Goal: Task Accomplishment & Management: Manage account settings

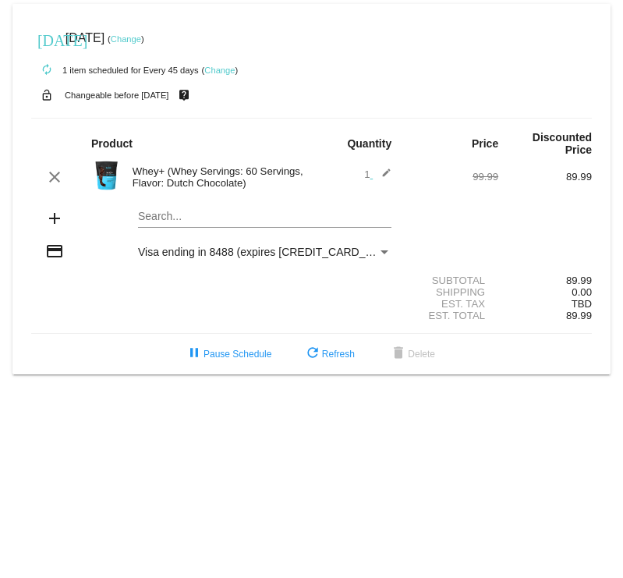
click at [51, 209] on mat-icon "add" at bounding box center [54, 218] width 19 height 19
click at [171, 204] on mat-card "today Sep 15 2025 ( Change ) autorenew 1 item scheduled for Every 45 days ( Cha…" at bounding box center [311, 189] width 598 height 370
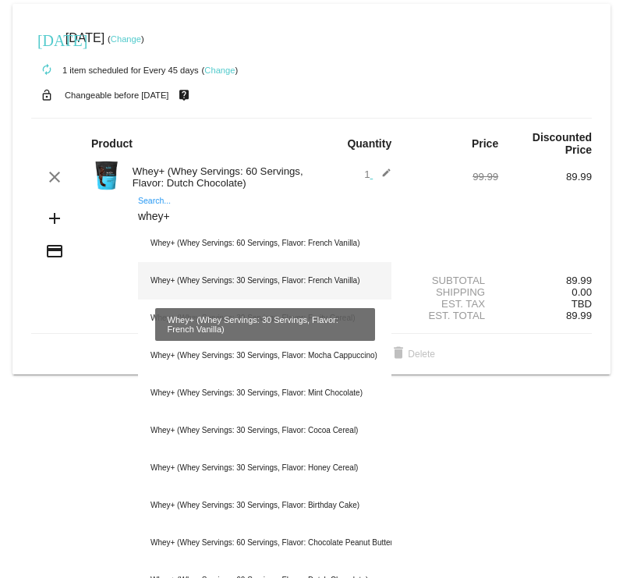
type input "whey+"
click at [200, 270] on div "Whey+ (Whey Servings: 30 Servings, Flavor: French Vanilla)" at bounding box center [264, 280] width 253 height 37
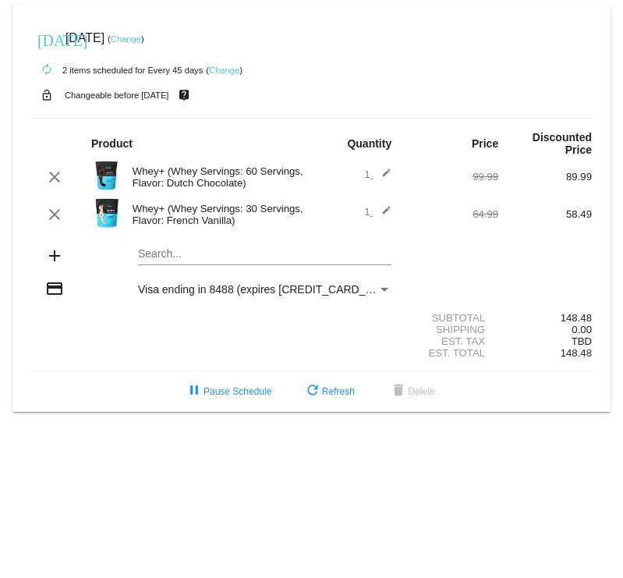
click at [272, 203] on div "Whey+ (Whey Servings: 30 Servings, Flavor: French Vanilla)" at bounding box center [218, 214] width 187 height 23
click at [388, 205] on mat-icon "edit" at bounding box center [382, 214] width 19 height 19
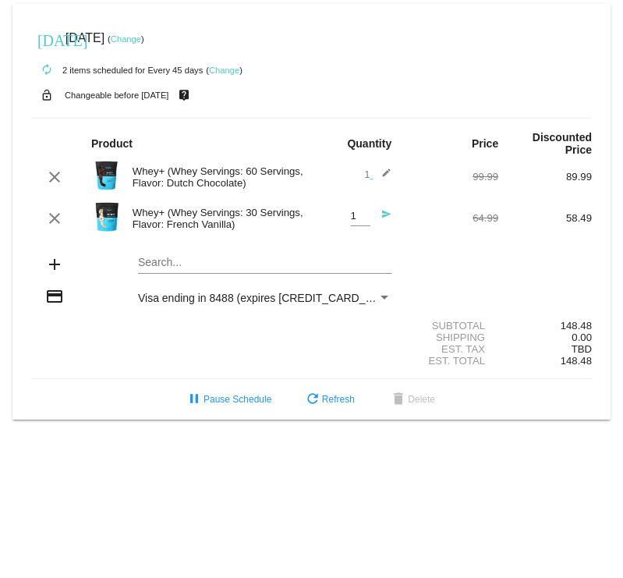
click at [269, 207] on div "Whey+ (Whey Servings: 30 Servings, Flavor: French Vanilla)" at bounding box center [218, 218] width 187 height 23
click at [259, 207] on div "Whey+ (Whey Servings: 30 Servings, Flavor: French Vanilla)" at bounding box center [218, 218] width 187 height 23
click at [354, 211] on input "1" at bounding box center [360, 217] width 19 height 12
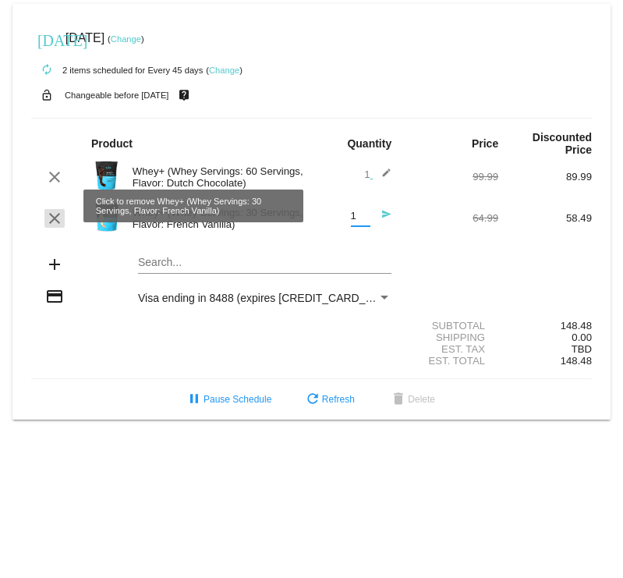
click at [50, 209] on mat-icon "clear" at bounding box center [54, 218] width 19 height 19
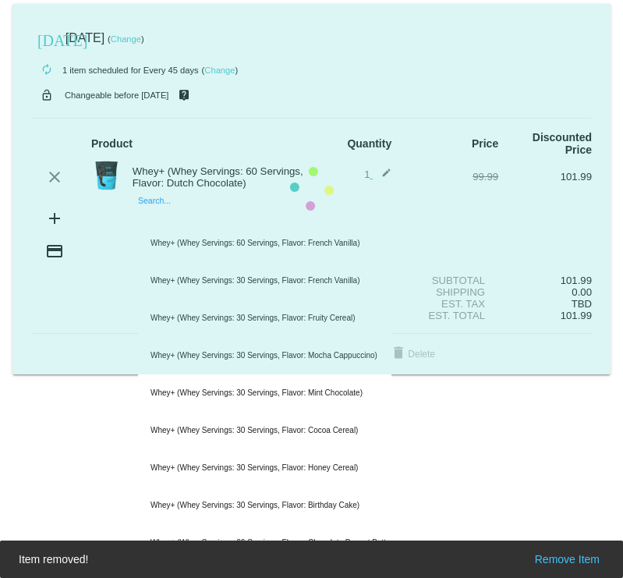
click at [155, 208] on mat-card "today Sep 15 2025 ( Change ) autorenew 1 item scheduled for Every 45 days ( Cha…" at bounding box center [311, 189] width 598 height 370
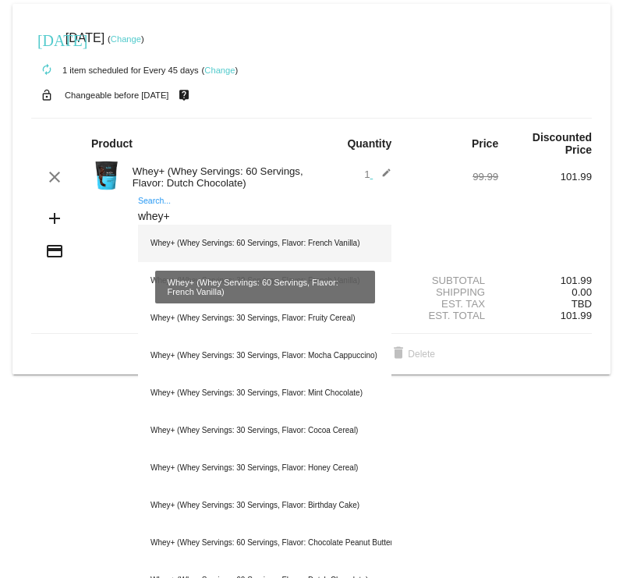
type input "whey+"
click at [208, 229] on div "Whey+ (Whey Servings: 60 Servings, Flavor: French Vanilla)" at bounding box center [264, 243] width 253 height 37
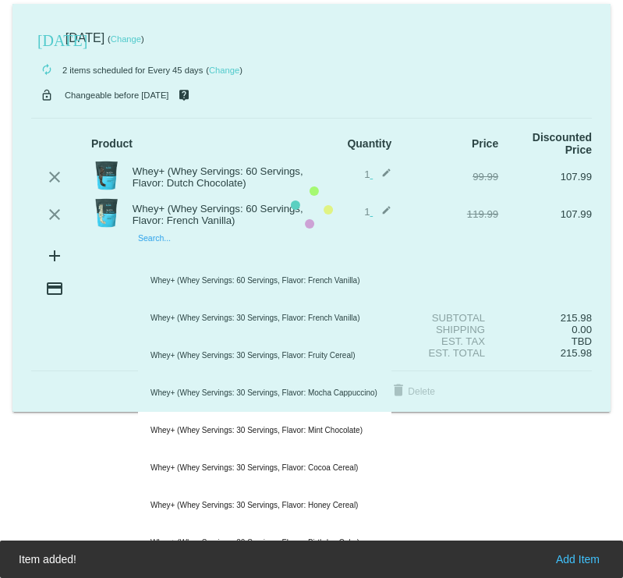
click at [220, 239] on mat-card "today Sep 15 2025 ( Change ) autorenew 2 items scheduled for Every 45 days ( Ch…" at bounding box center [311, 208] width 598 height 408
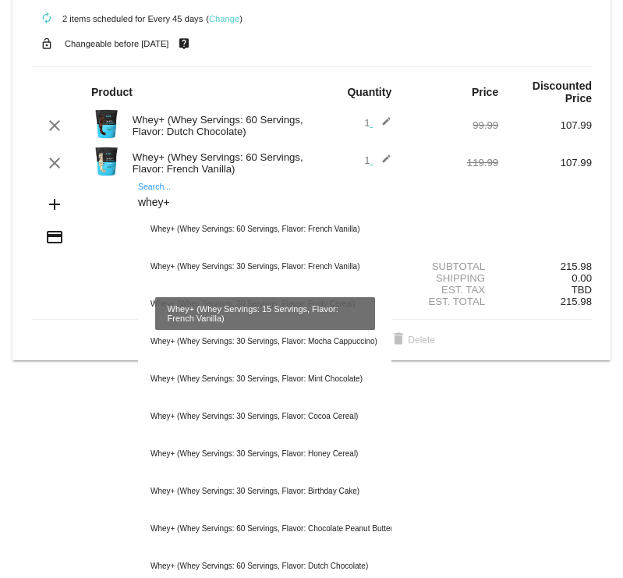
scroll to position [18, 0]
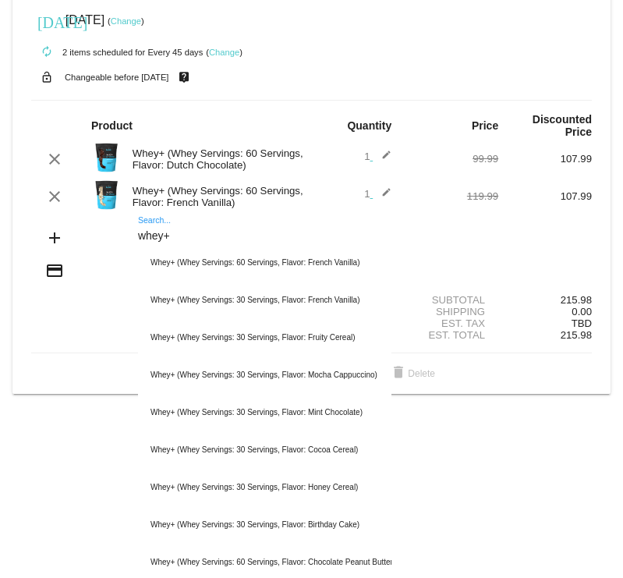
type input "whey+"
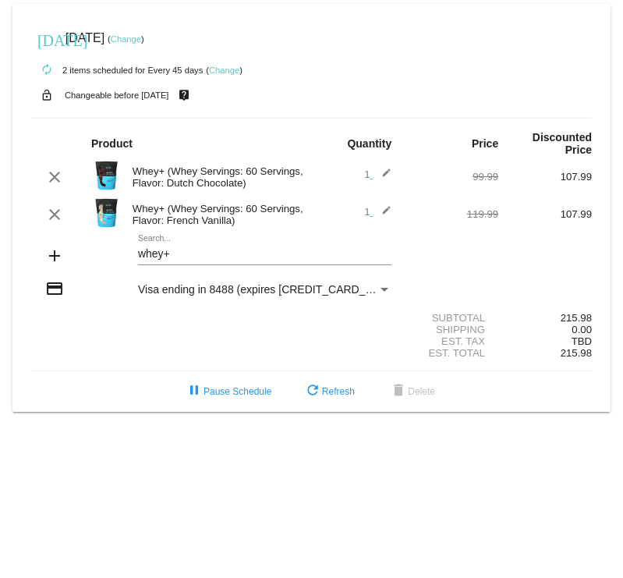
click at [229, 248] on input "whey+" at bounding box center [264, 254] width 253 height 12
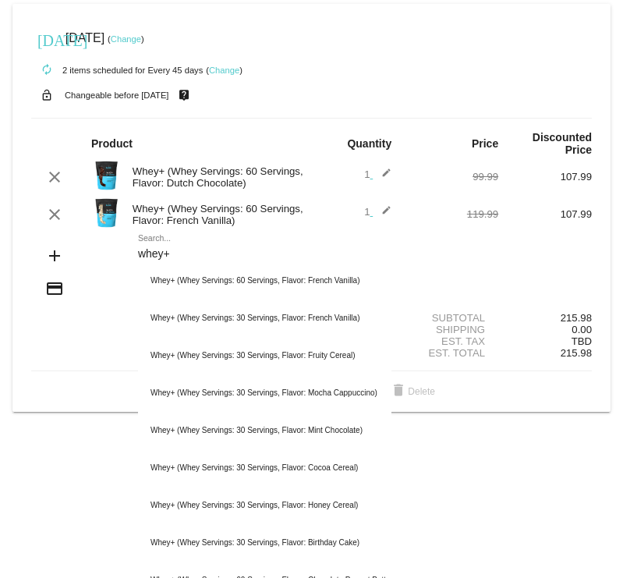
click at [214, 70] on link "Change" at bounding box center [224, 70] width 30 height 9
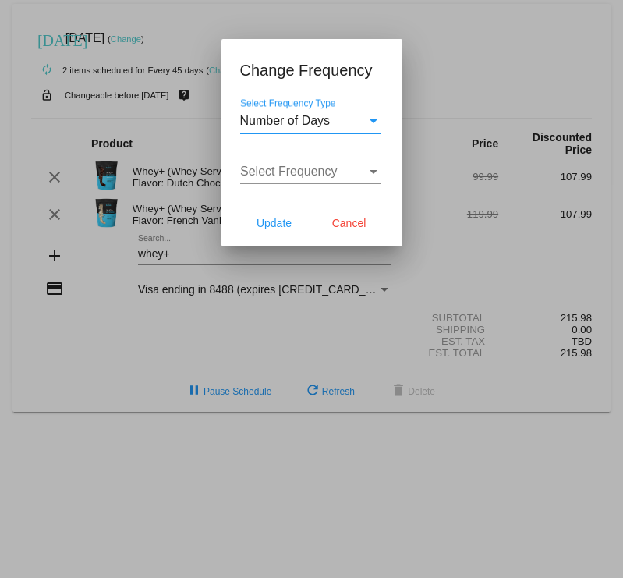
click at [338, 119] on div "Number of Days" at bounding box center [303, 121] width 126 height 14
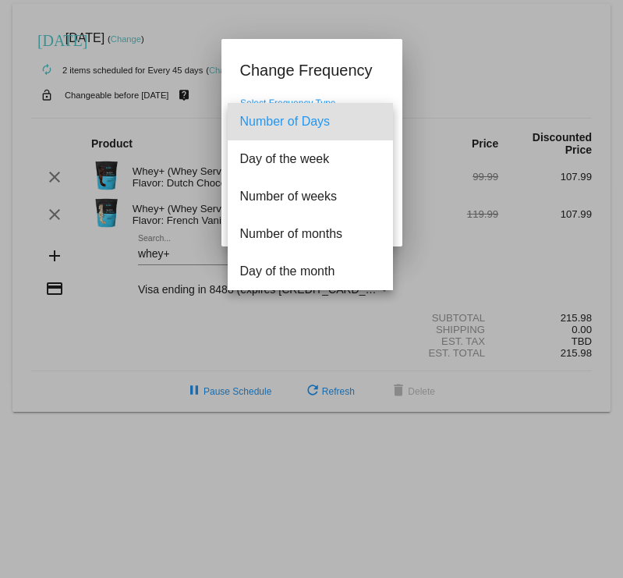
click at [385, 73] on div at bounding box center [311, 289] width 623 height 578
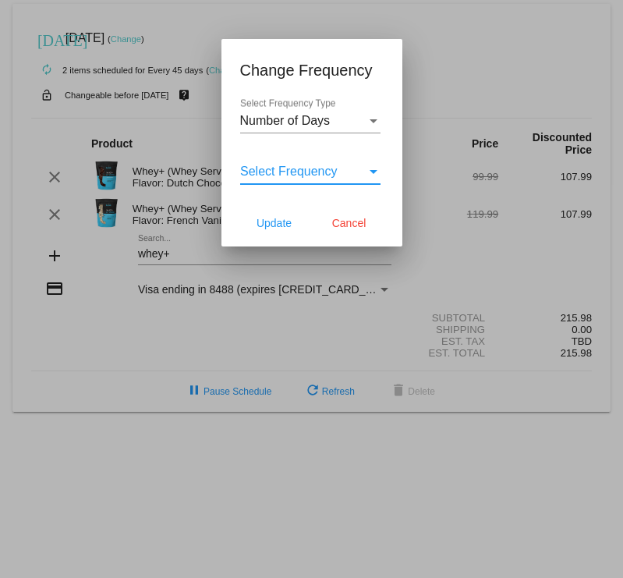
click at [325, 166] on span "Select Frequency" at bounding box center [288, 171] width 97 height 13
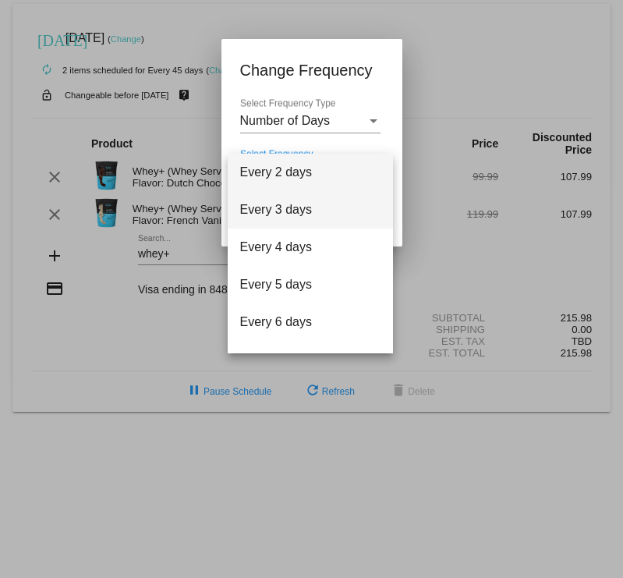
scroll to position [62, 0]
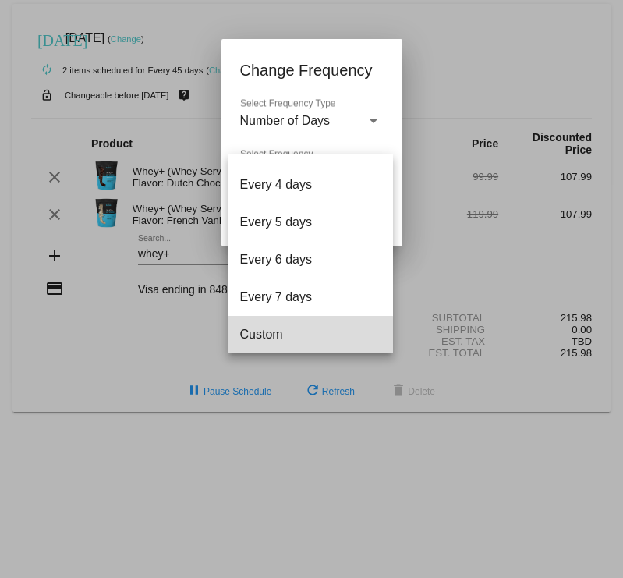
click at [267, 337] on span "Custom" at bounding box center [310, 334] width 140 height 37
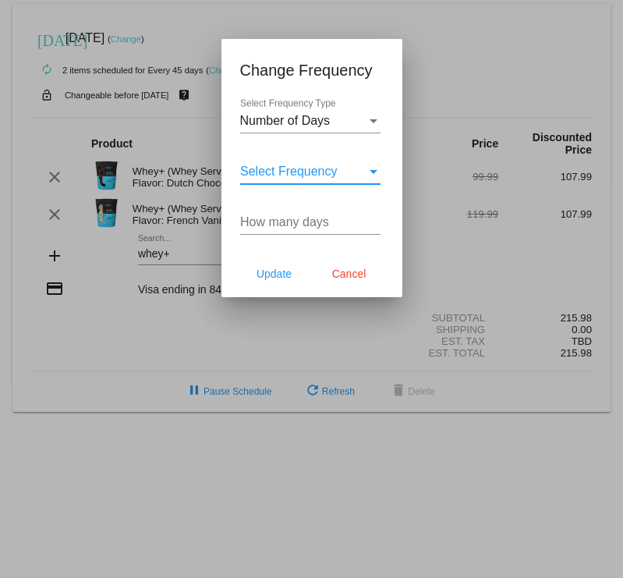
click at [277, 227] on input "How many days" at bounding box center [310, 222] width 140 height 14
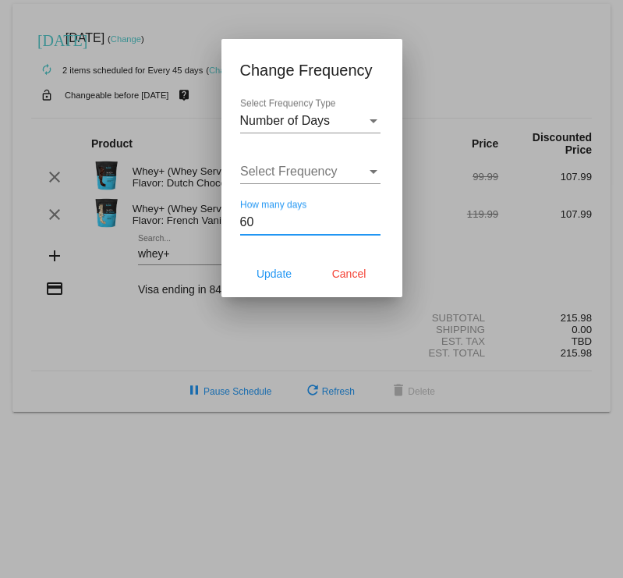
click at [264, 226] on input "60" at bounding box center [310, 222] width 140 height 14
click at [264, 227] on input "60" at bounding box center [310, 222] width 140 height 14
type input "120"
click at [260, 271] on span "Update" at bounding box center [274, 274] width 35 height 12
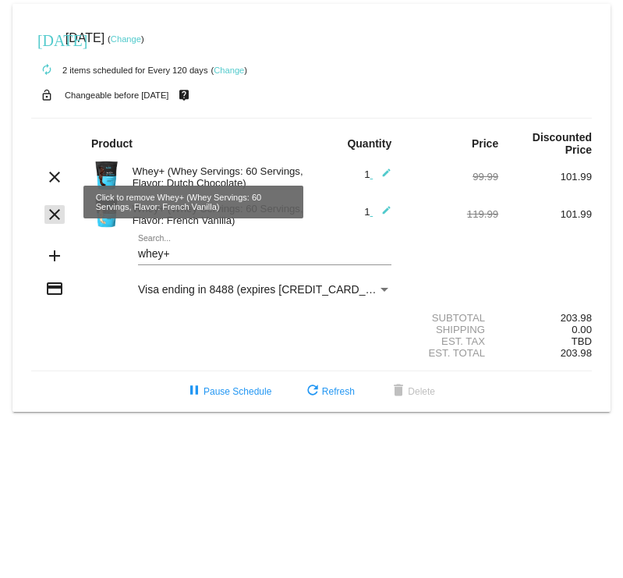
click at [55, 206] on mat-icon "clear" at bounding box center [54, 214] width 19 height 19
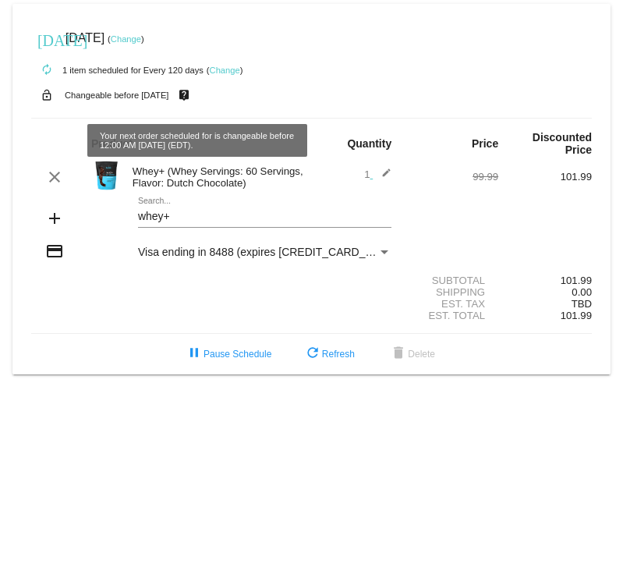
click at [225, 69] on link "Change" at bounding box center [225, 70] width 30 height 9
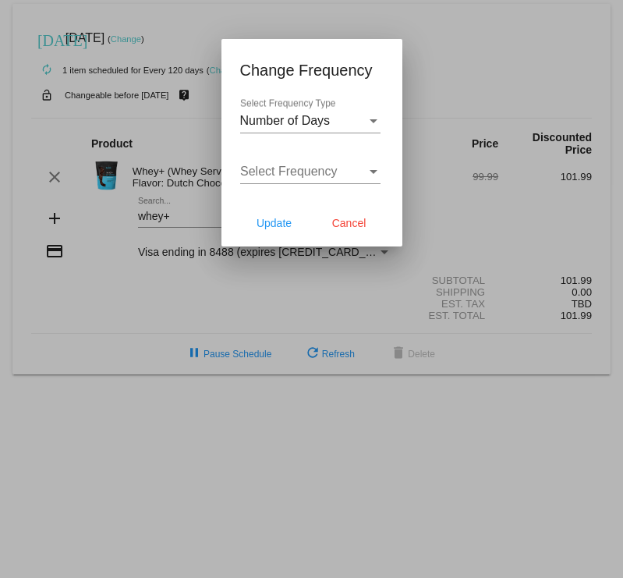
click at [293, 163] on div "Select Frequency Select Frequency" at bounding box center [310, 166] width 140 height 35
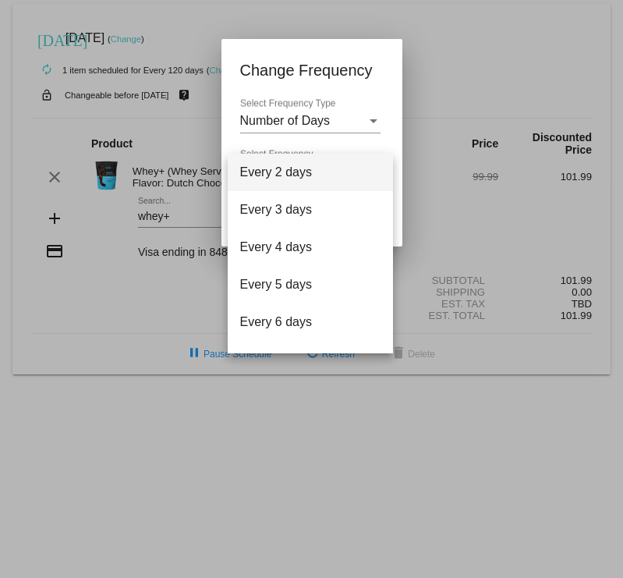
click at [303, 139] on div at bounding box center [311, 289] width 623 height 578
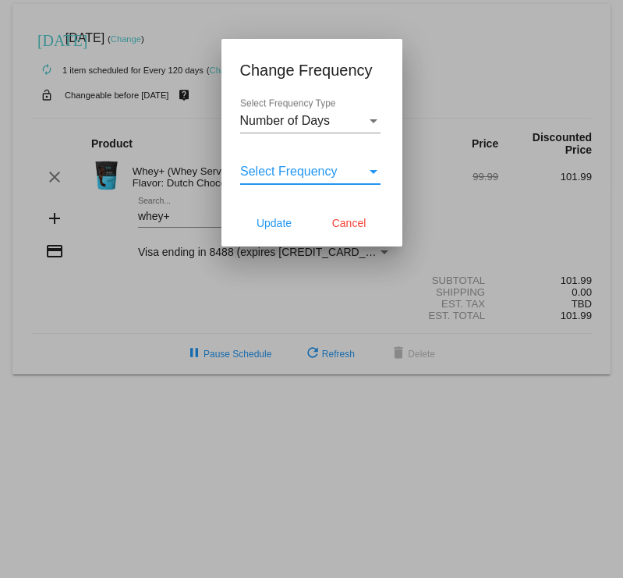
click at [311, 170] on span "Select Frequency" at bounding box center [288, 171] width 97 height 13
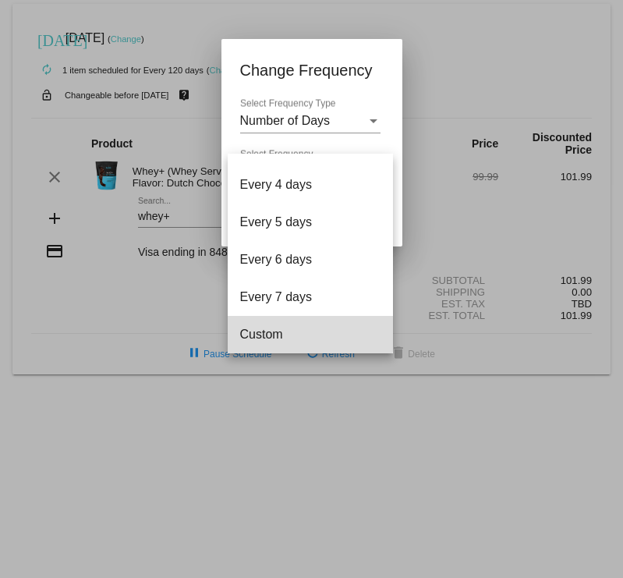
click at [268, 327] on span "Custom" at bounding box center [310, 334] width 140 height 37
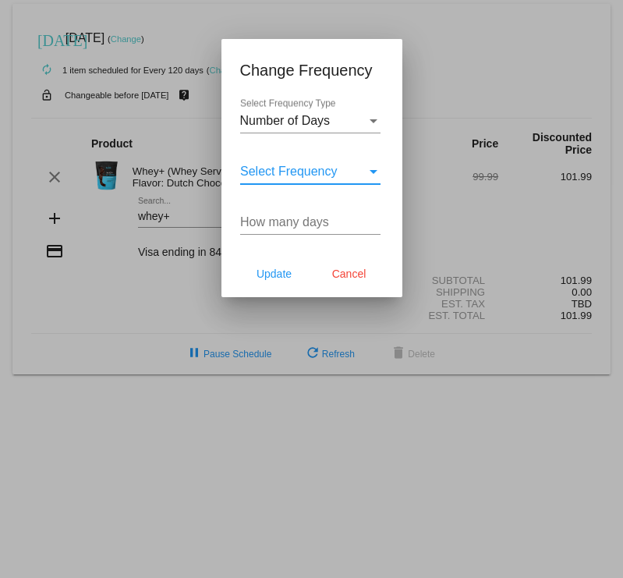
click at [264, 214] on div "How many days" at bounding box center [310, 217] width 140 height 35
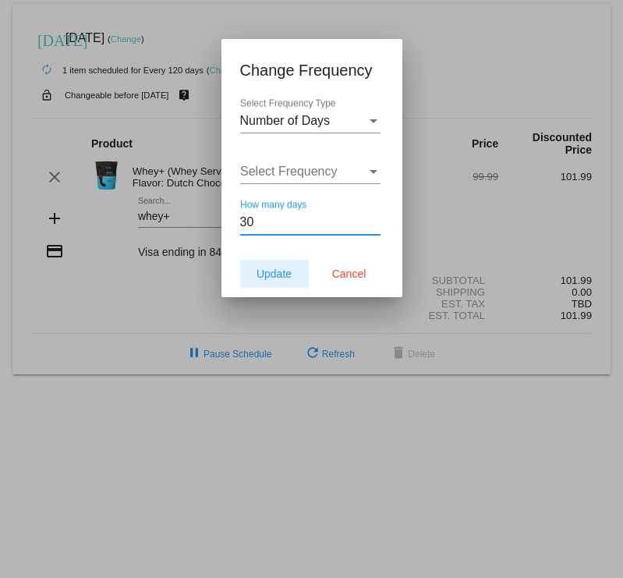
type input "30"
click at [270, 274] on span "Update" at bounding box center [274, 274] width 35 height 12
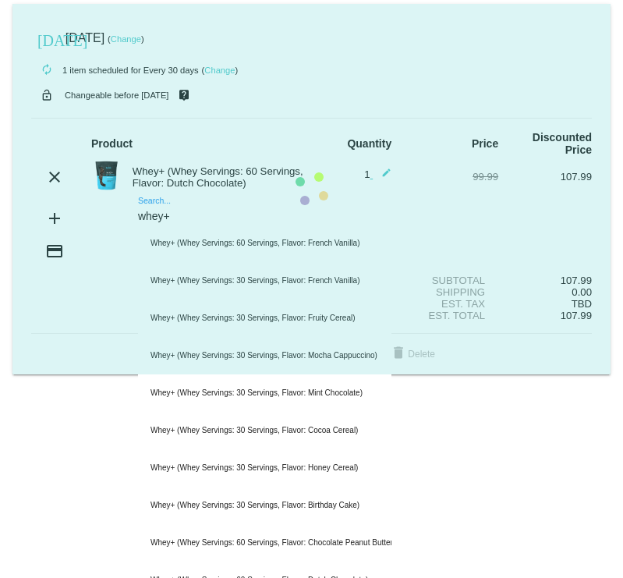
click at [229, 211] on input "whey+" at bounding box center [264, 217] width 253 height 12
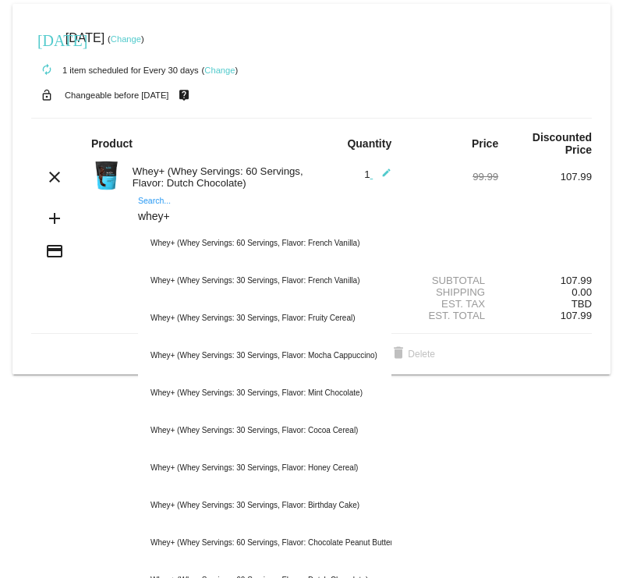
click at [229, 211] on input "whey+" at bounding box center [264, 217] width 253 height 12
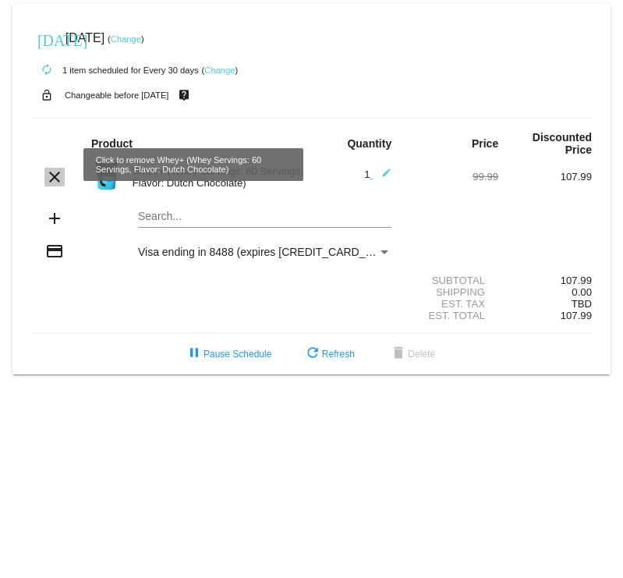
click at [55, 168] on mat-icon "clear" at bounding box center [54, 177] width 19 height 19
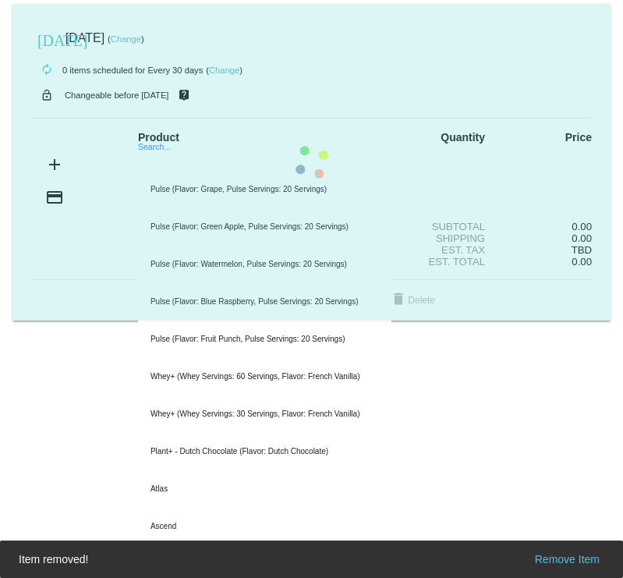
click at [168, 162] on input "Search..." at bounding box center [264, 163] width 253 height 12
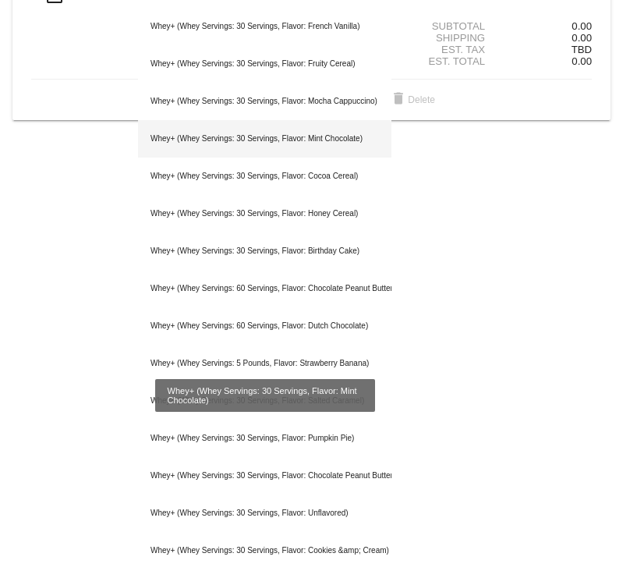
scroll to position [203, 0]
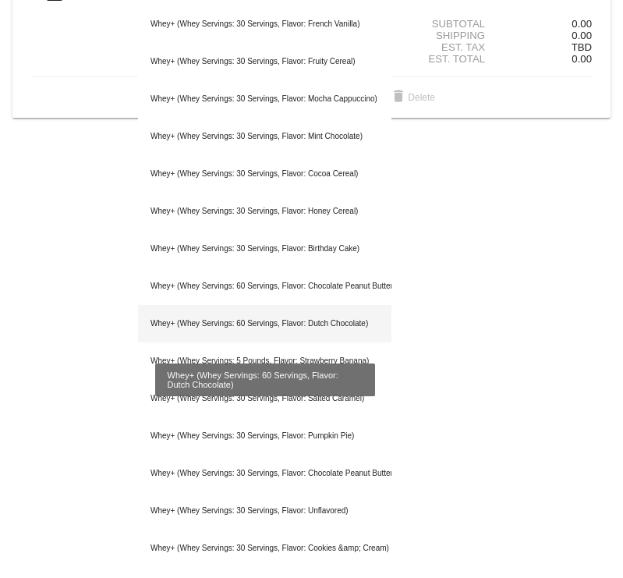
type input "whey+"
click at [263, 328] on div "Whey+ (Whey Servings: 60 Servings, Flavor: Dutch Chocolate)" at bounding box center [264, 323] width 253 height 37
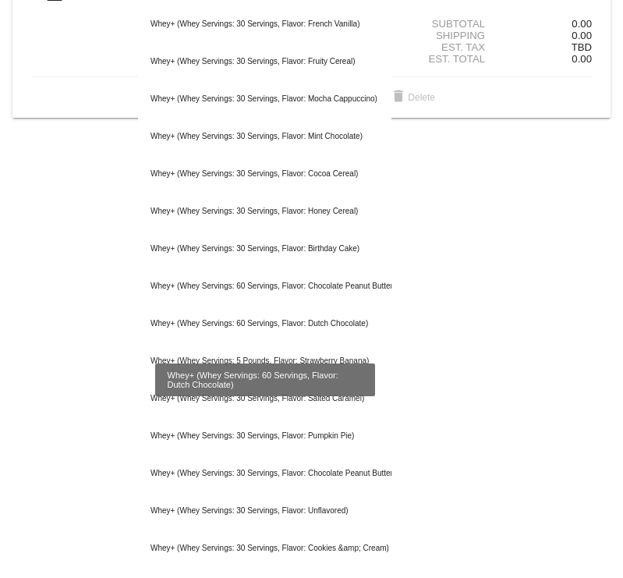
scroll to position [0, 0]
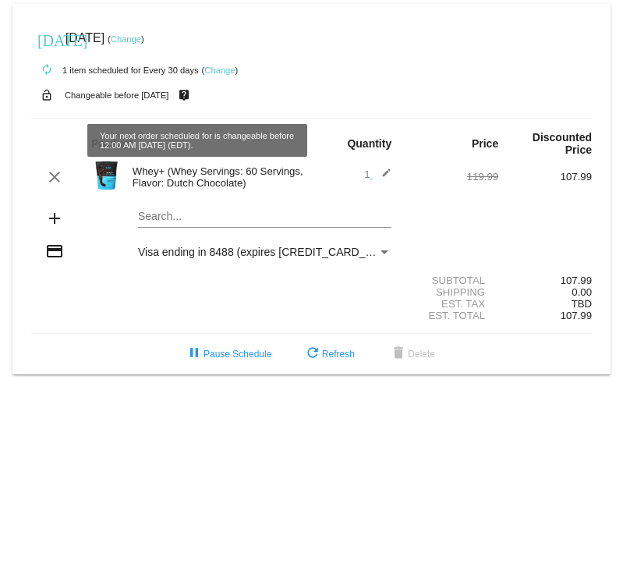
click at [212, 66] on link "Change" at bounding box center [219, 70] width 30 height 9
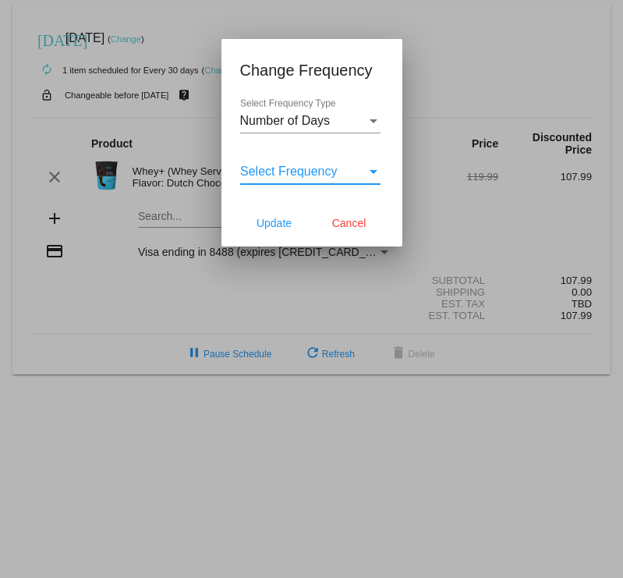
click at [335, 169] on div "Select Frequency" at bounding box center [303, 172] width 126 height 14
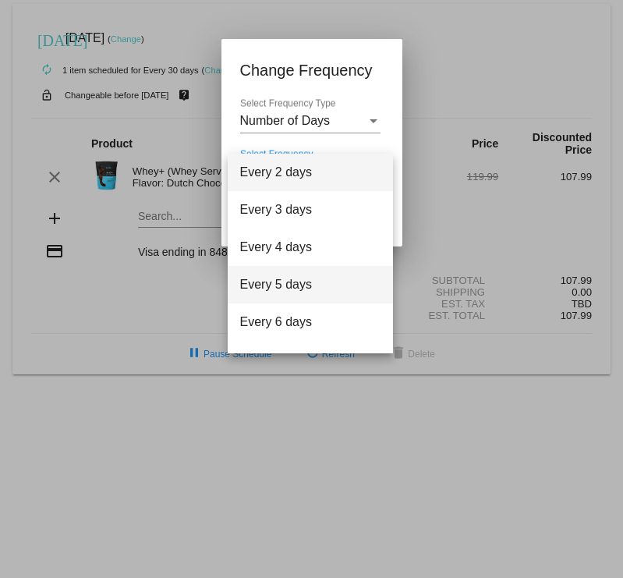
scroll to position [62, 0]
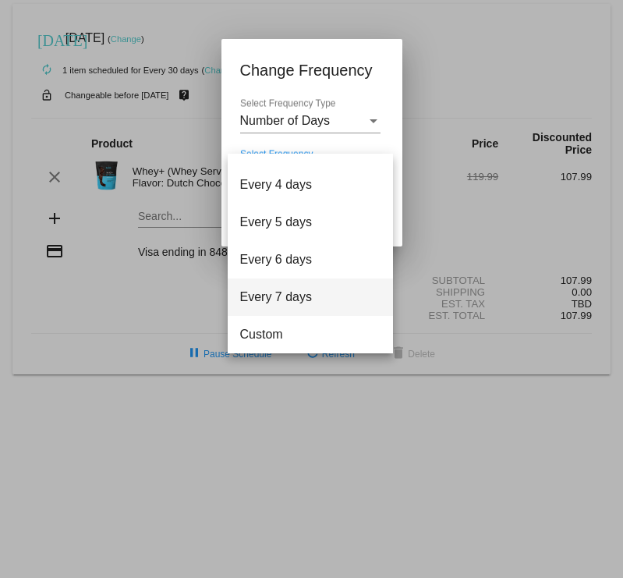
click at [272, 312] on span "Every 7 days" at bounding box center [310, 296] width 140 height 37
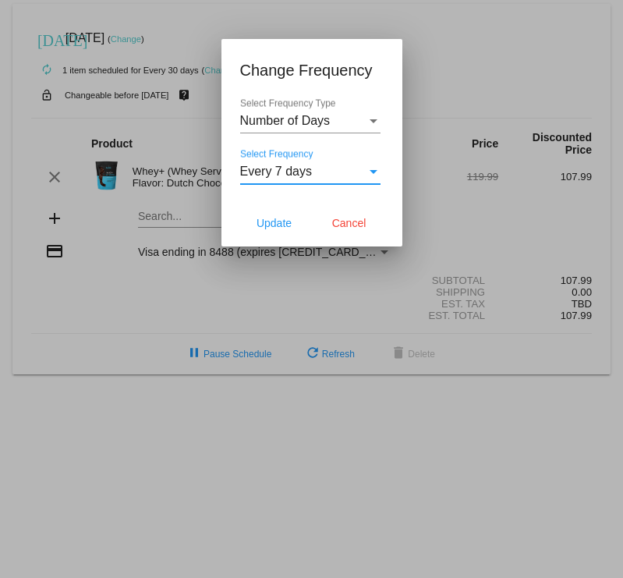
click at [363, 166] on div "Every 7 days" at bounding box center [303, 172] width 126 height 14
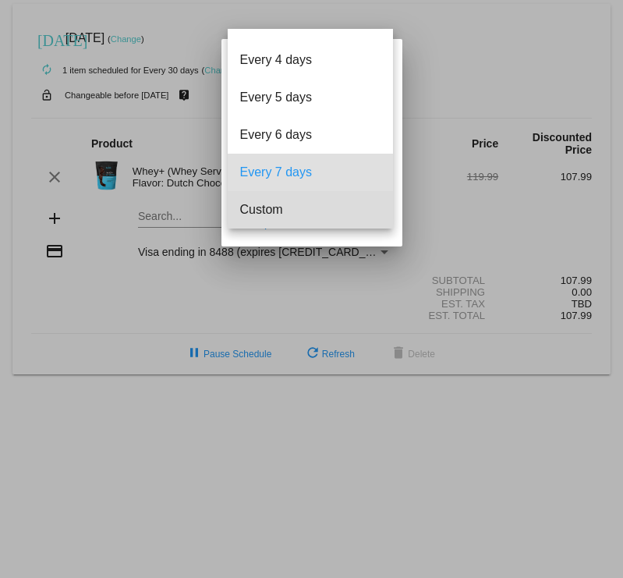
click at [302, 207] on span "Custom" at bounding box center [310, 209] width 140 height 37
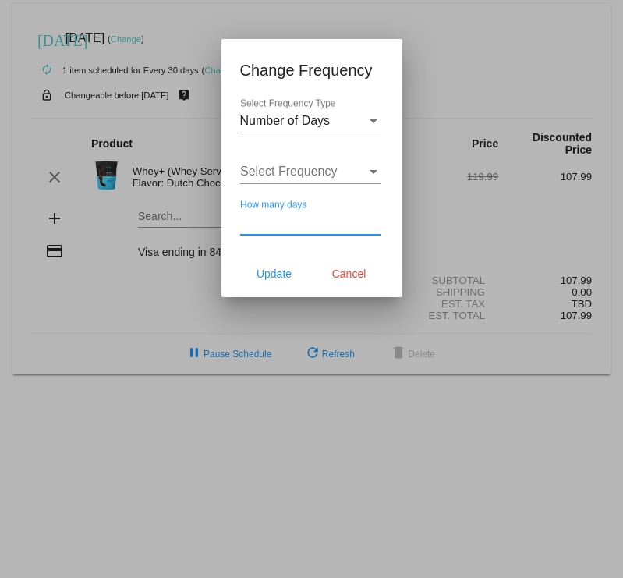
click at [275, 220] on input "How many days" at bounding box center [310, 222] width 140 height 14
type input "45"
click at [269, 273] on span "Update" at bounding box center [274, 274] width 35 height 12
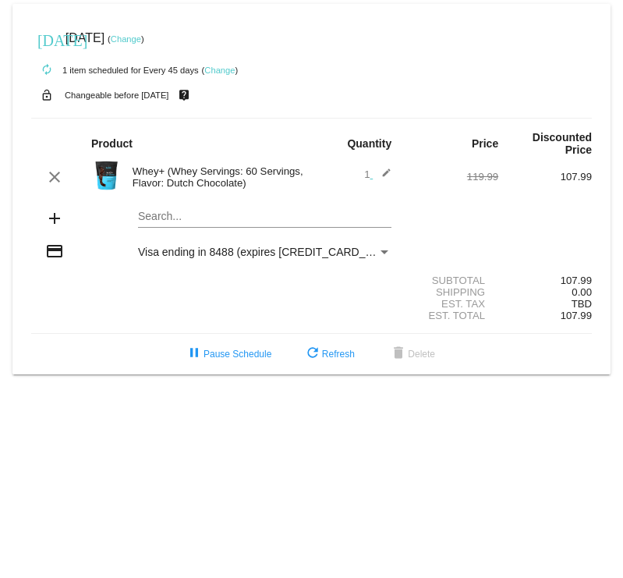
click at [380, 168] on mat-icon "edit" at bounding box center [382, 177] width 19 height 19
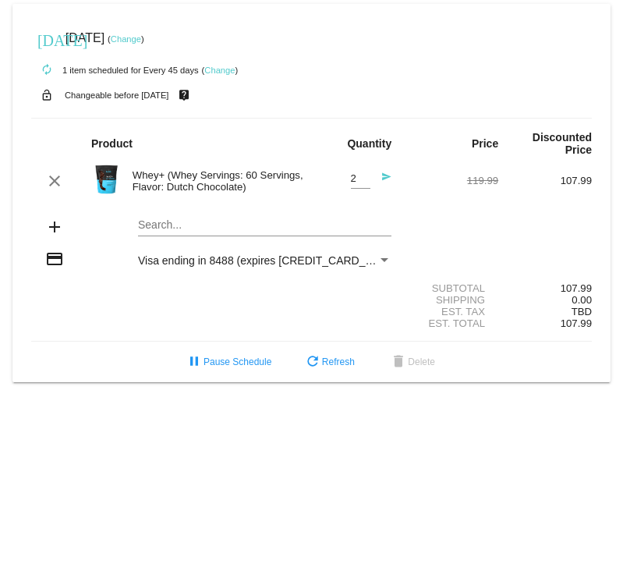
click at [369, 173] on input "2" at bounding box center [360, 179] width 19 height 12
click at [474, 71] on div "autorenew 1 item scheduled for Every 45 days ( Change )" at bounding box center [311, 69] width 561 height 31
click at [213, 282] on div "Subtotal 107.99" at bounding box center [311, 288] width 561 height 12
click at [186, 294] on div "Shipping 0.00" at bounding box center [311, 300] width 561 height 12
click at [367, 173] on input "3" at bounding box center [360, 179] width 19 height 12
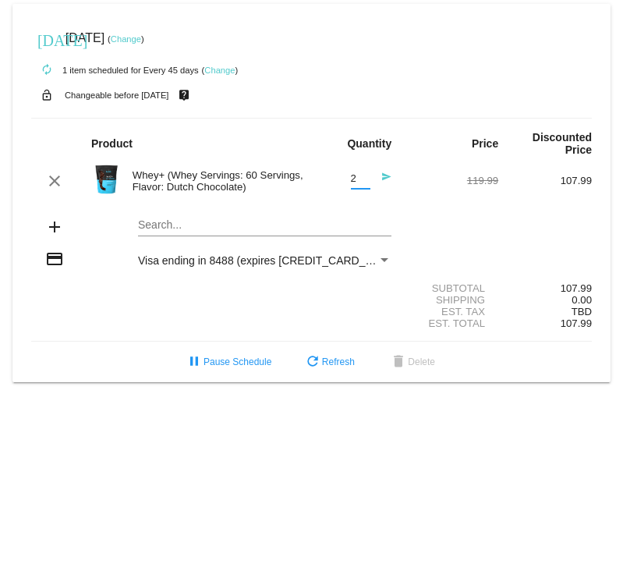
click at [364, 173] on input "2" at bounding box center [360, 179] width 19 height 12
click at [466, 226] on div "add Search..." at bounding box center [311, 228] width 561 height 44
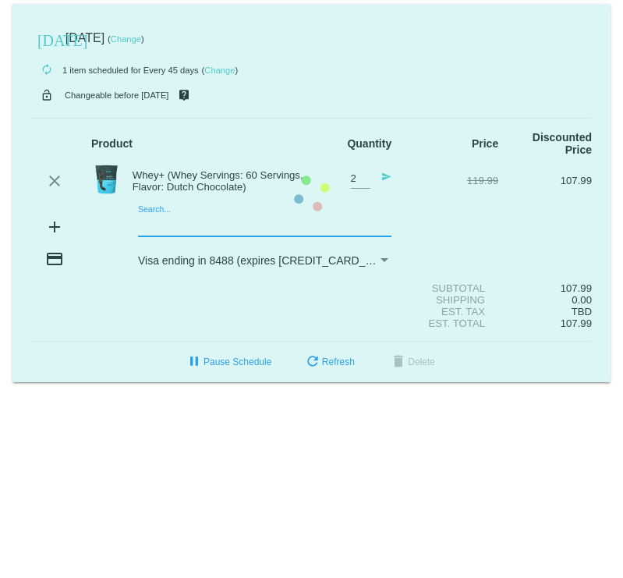
click at [209, 211] on mat-card "today Sep 15 2025 ( Change ) autorenew 1 item scheduled for Every 45 days ( Cha…" at bounding box center [311, 193] width 598 height 378
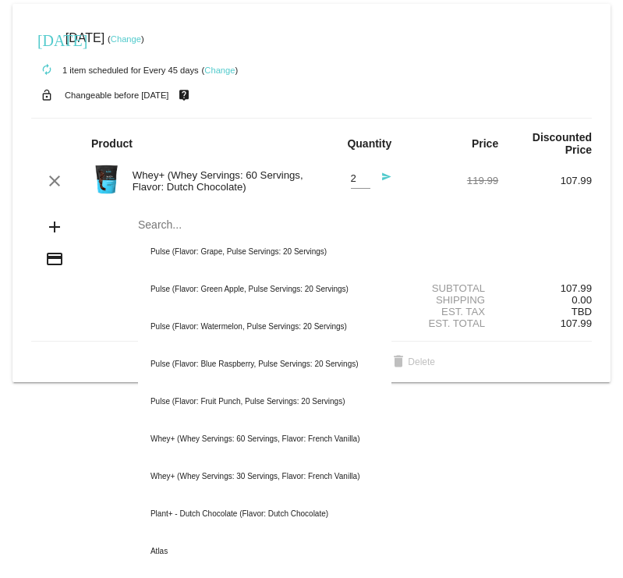
click at [47, 326] on div "Est. Total 107.99" at bounding box center [311, 323] width 561 height 12
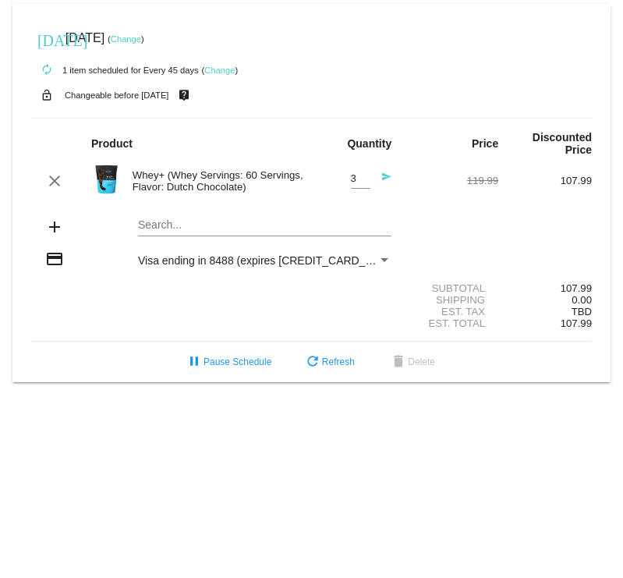
click at [361, 173] on input "3" at bounding box center [360, 179] width 19 height 12
type input "2"
click at [360, 173] on input "2" at bounding box center [360, 179] width 19 height 12
click at [363, 61] on div "autorenew 1 item scheduled for Every 45 days ( Change )" at bounding box center [311, 69] width 561 height 31
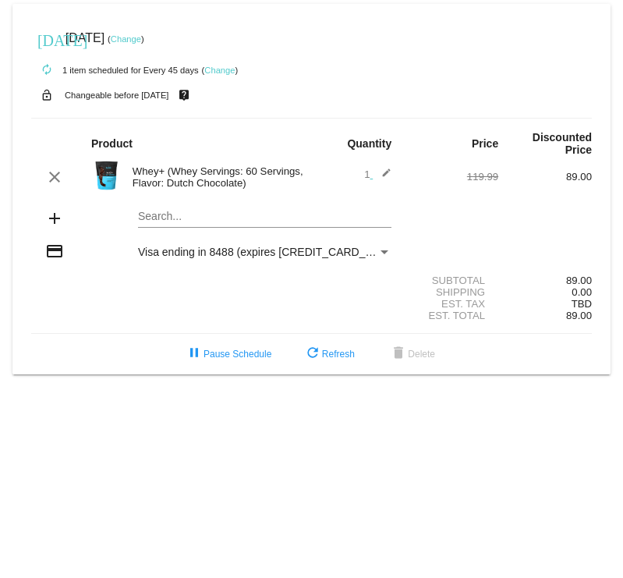
click at [141, 35] on link "Change" at bounding box center [126, 38] width 30 height 9
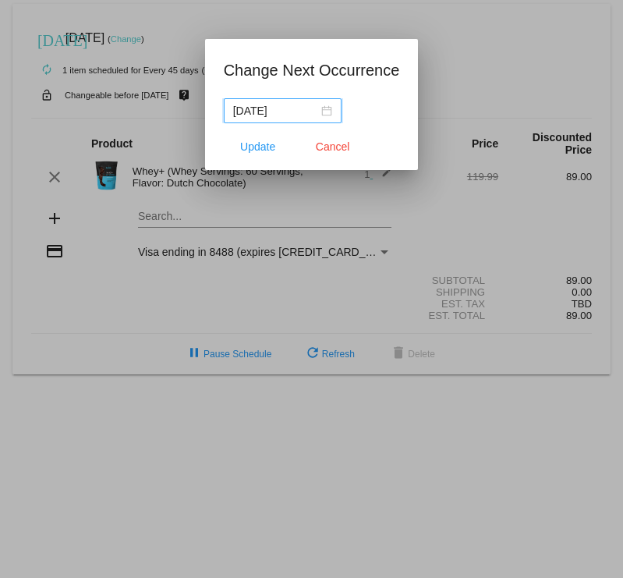
click at [297, 116] on input "2025-09-15" at bounding box center [275, 110] width 85 height 17
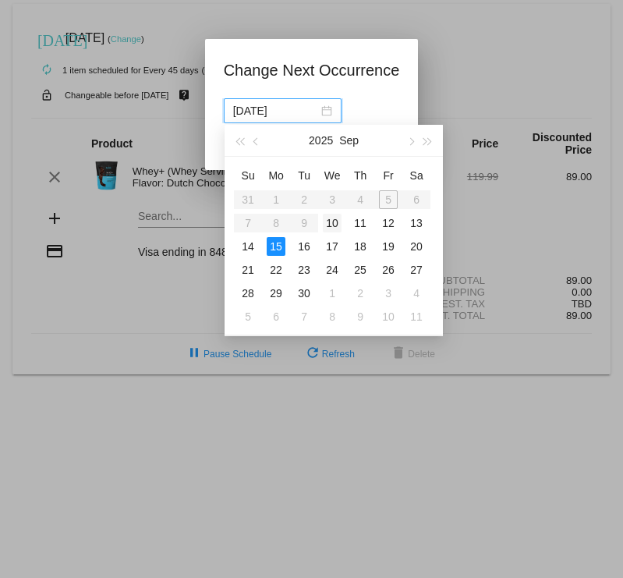
click at [335, 221] on div "10" at bounding box center [332, 223] width 19 height 19
type input "2025-09-10"
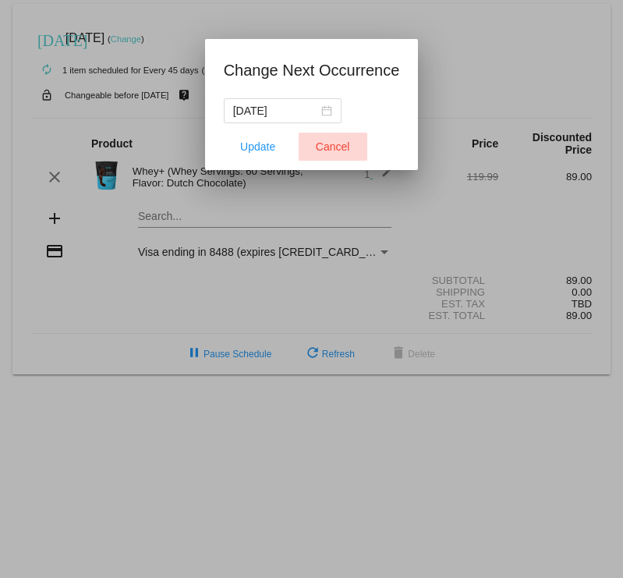
click at [344, 148] on span "Cancel" at bounding box center [333, 146] width 34 height 12
